Goal: Check status: Check status

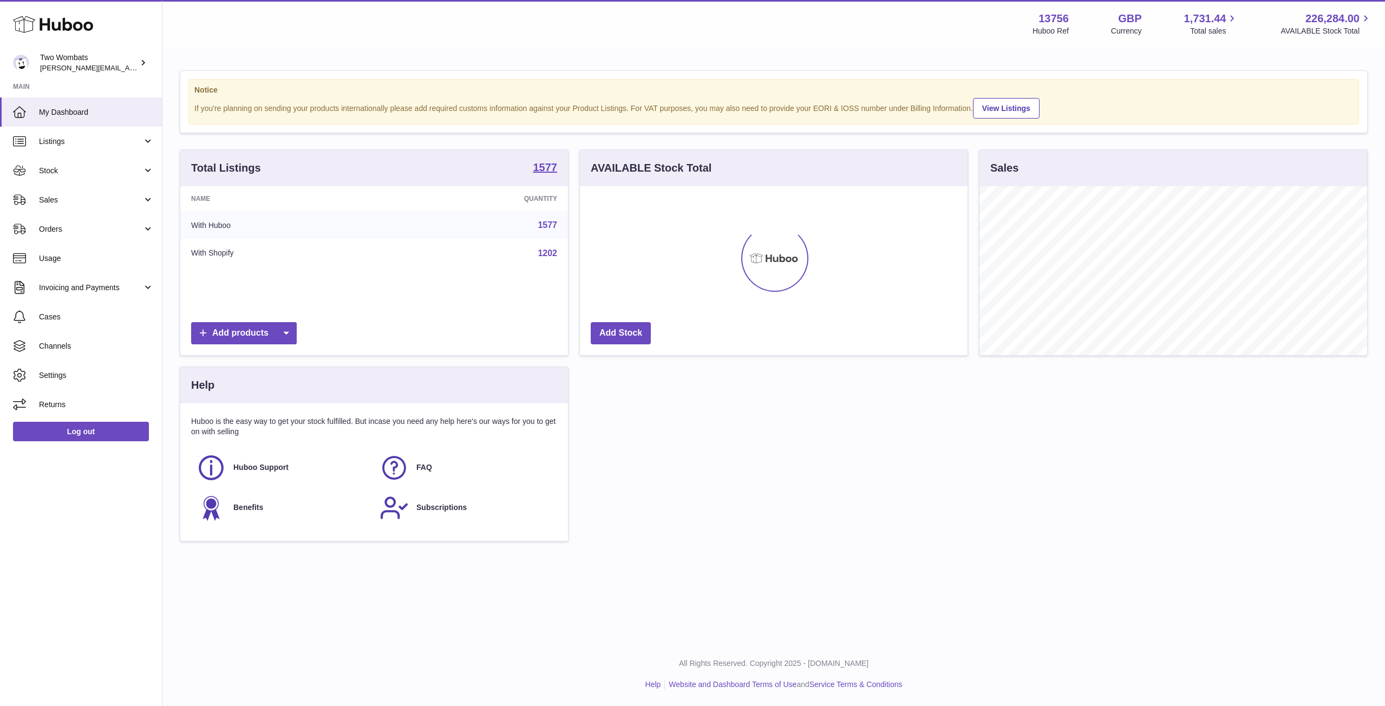
scroll to position [169, 388]
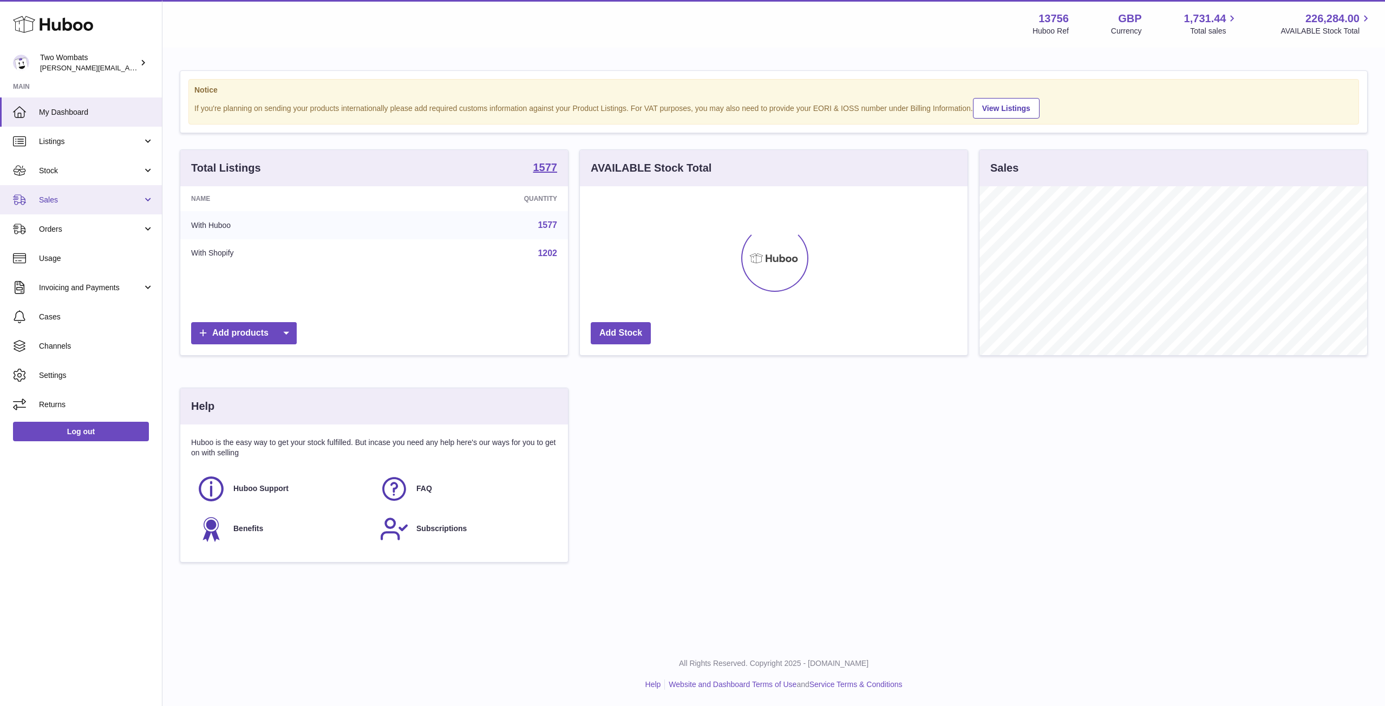
click at [145, 201] on link "Sales" at bounding box center [81, 199] width 162 height 29
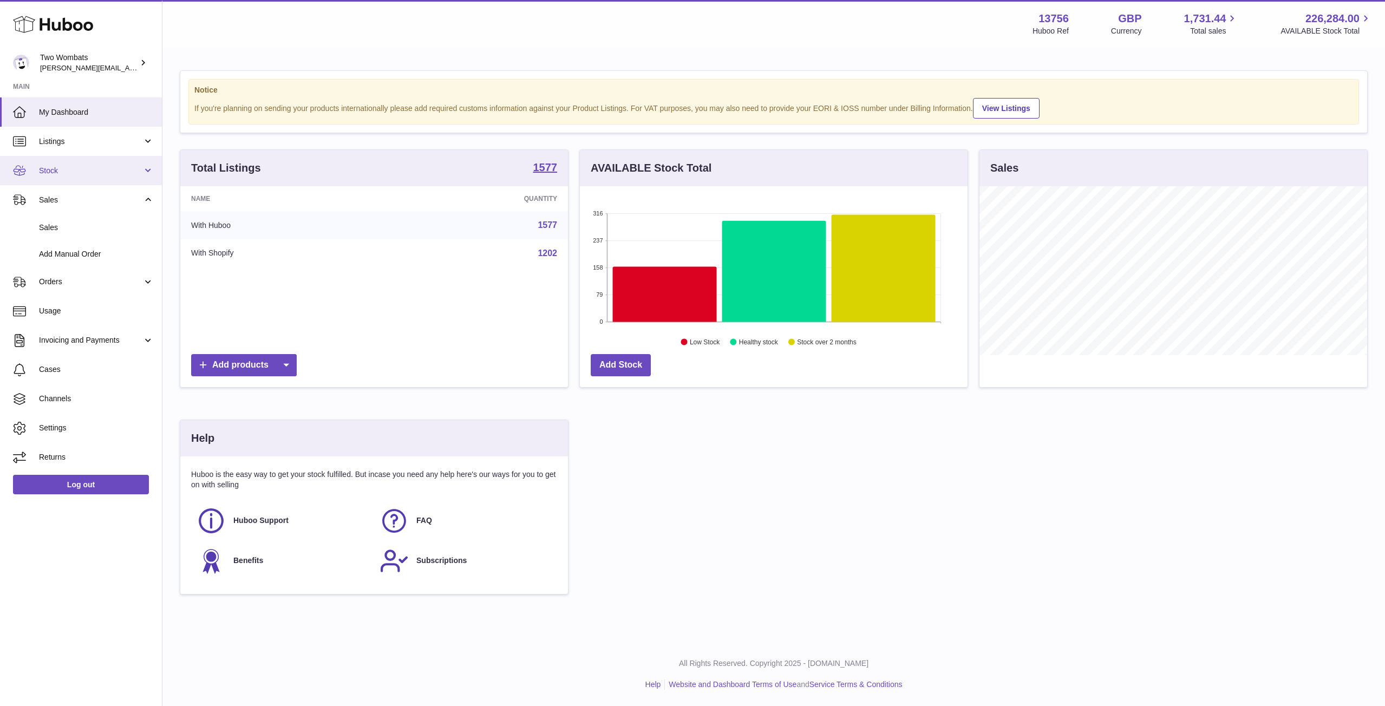
click at [139, 173] on span "Stock" at bounding box center [90, 171] width 103 height 10
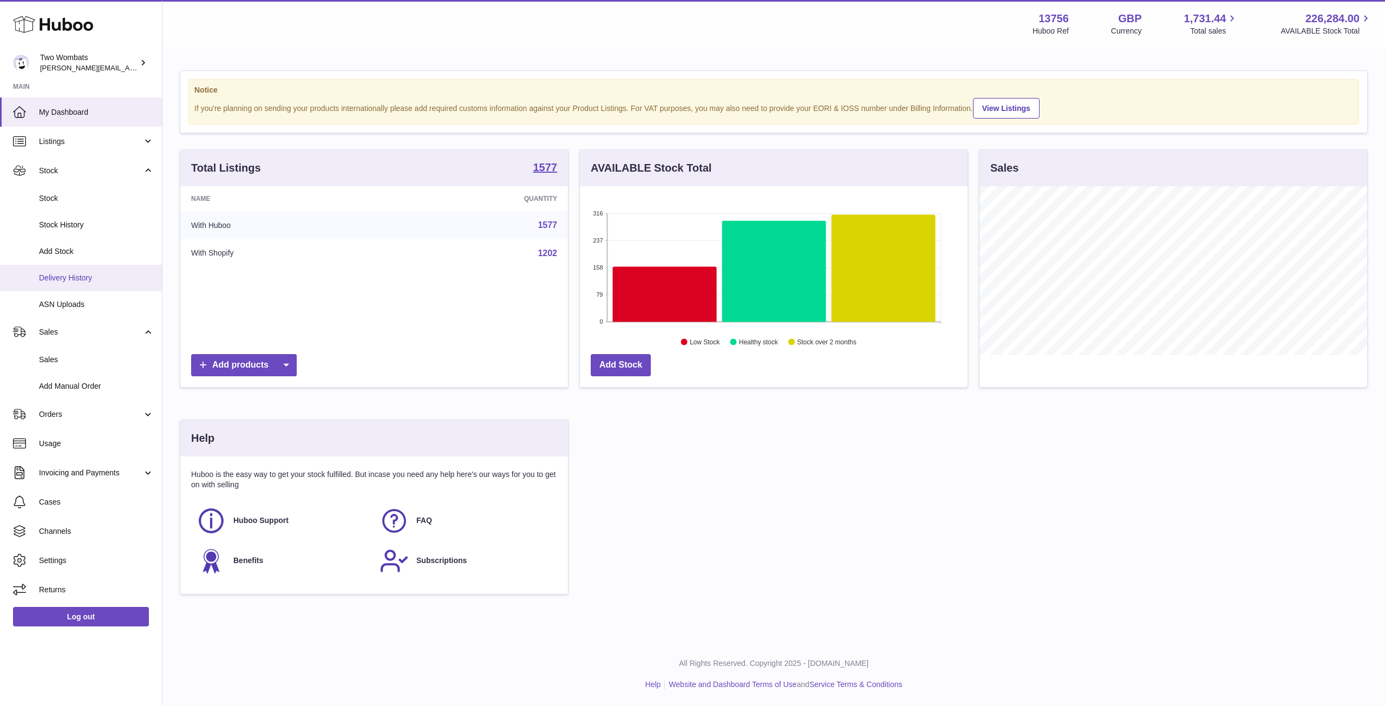
click at [58, 286] on link "Delivery History" at bounding box center [81, 278] width 162 height 27
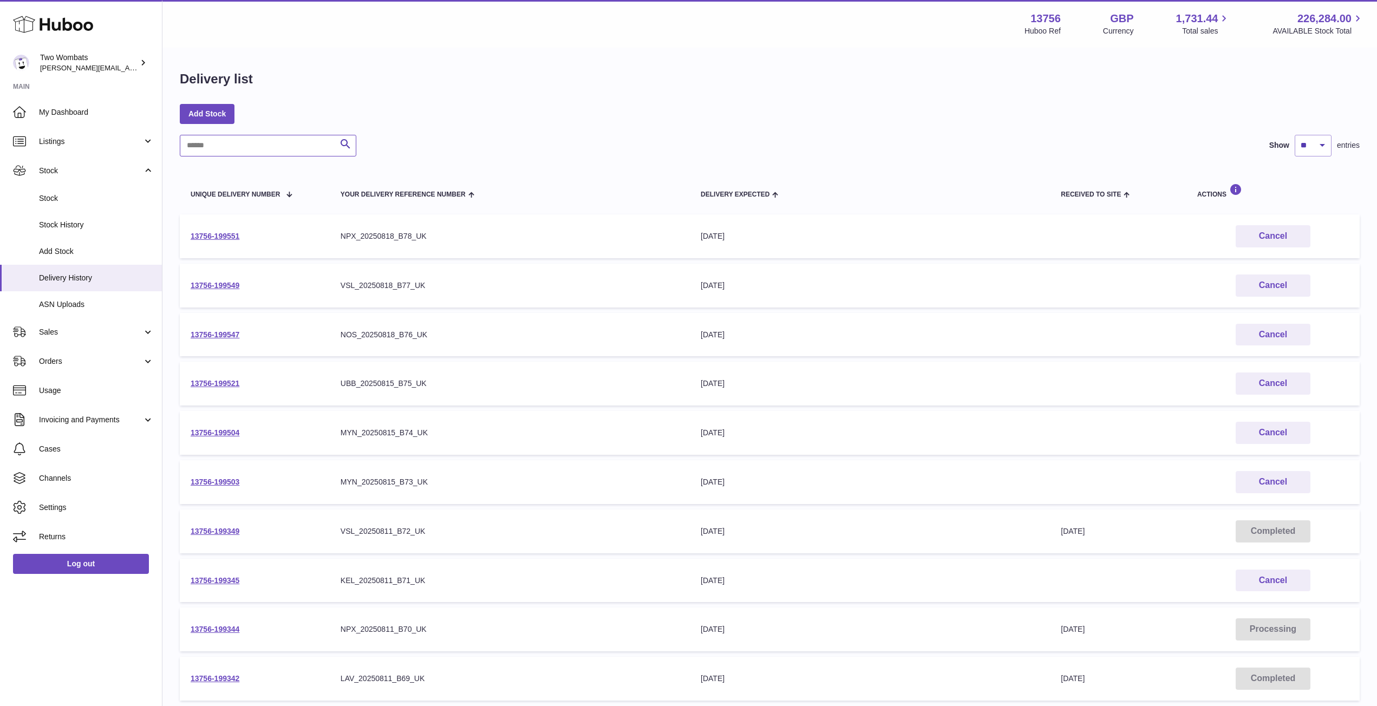
click at [246, 148] on input "text" at bounding box center [268, 146] width 176 height 22
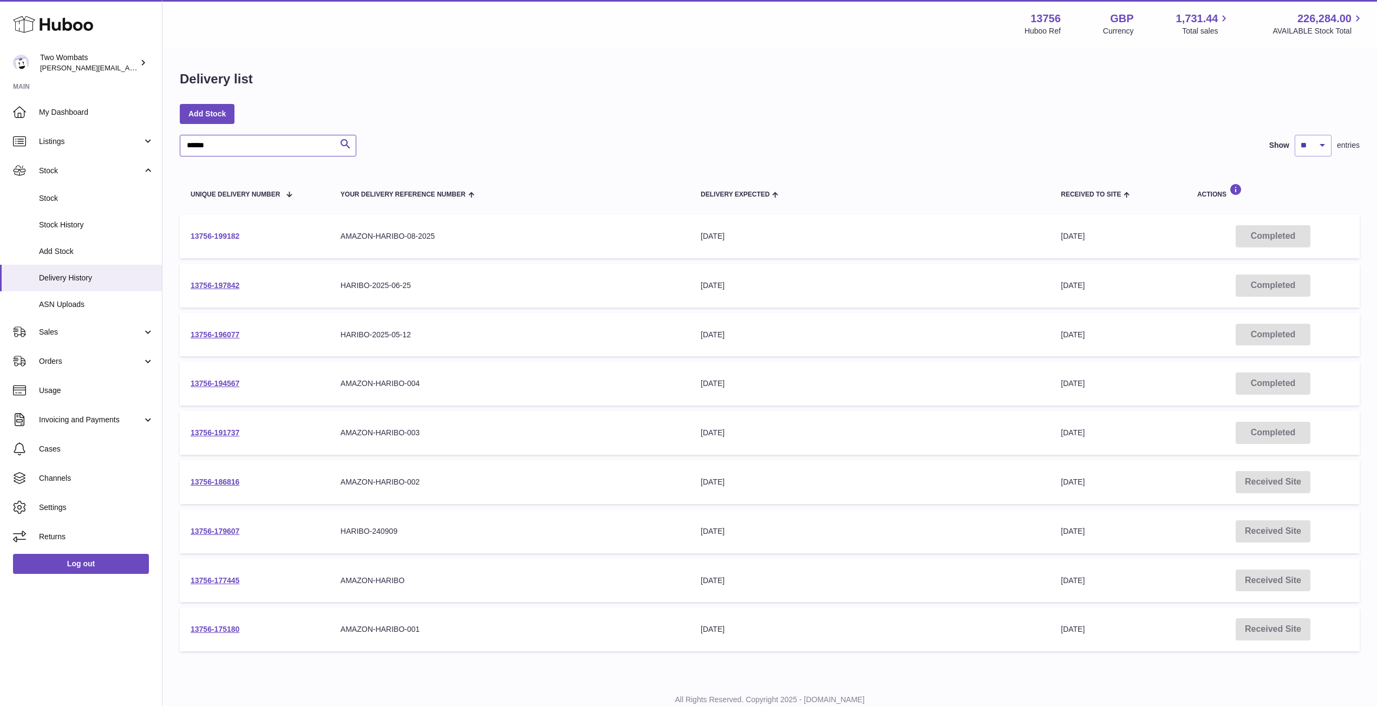
type input "******"
click at [214, 235] on link "13756-199182" at bounding box center [215, 236] width 49 height 9
